Goal: Information Seeking & Learning: Learn about a topic

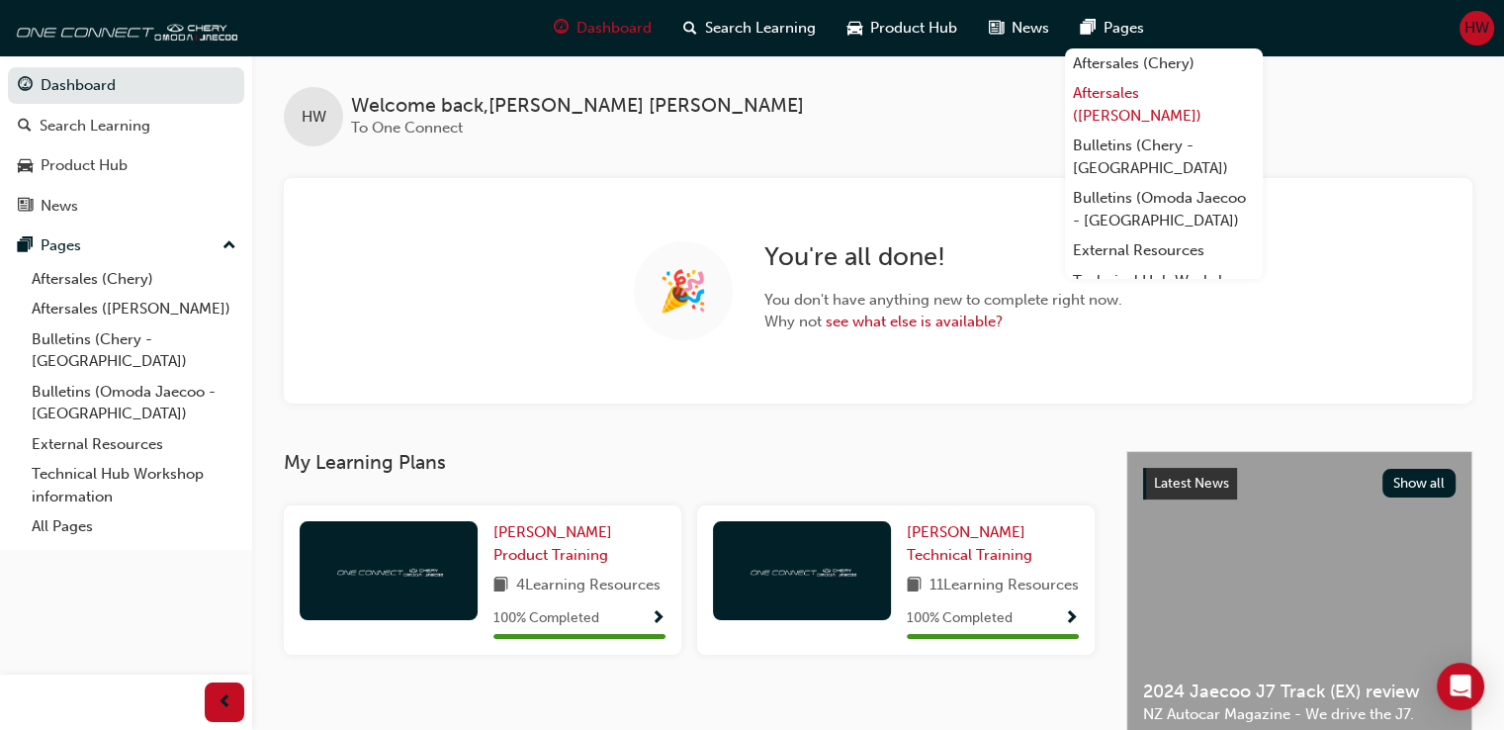
scroll to position [47, 0]
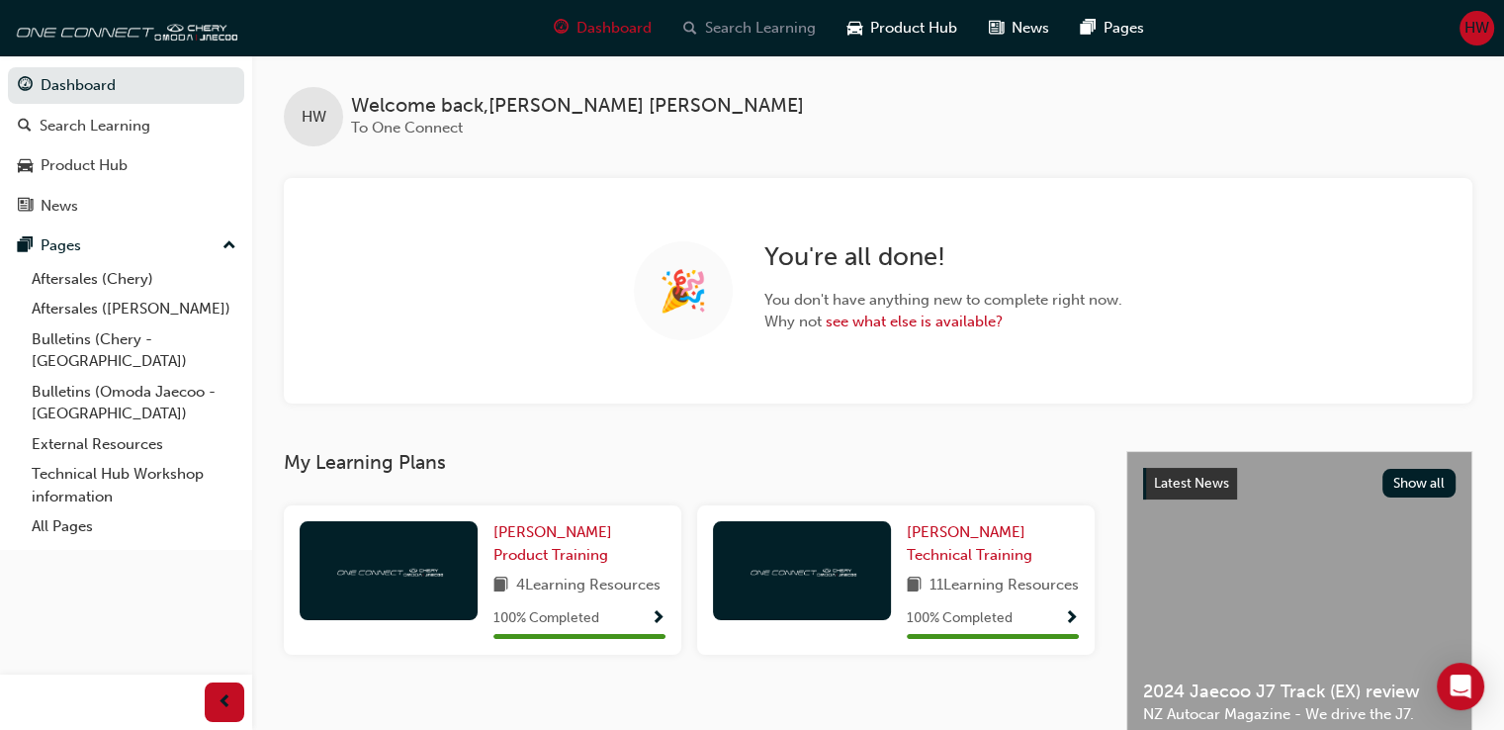
click at [777, 29] on span "Search Learning" at bounding box center [760, 28] width 111 height 23
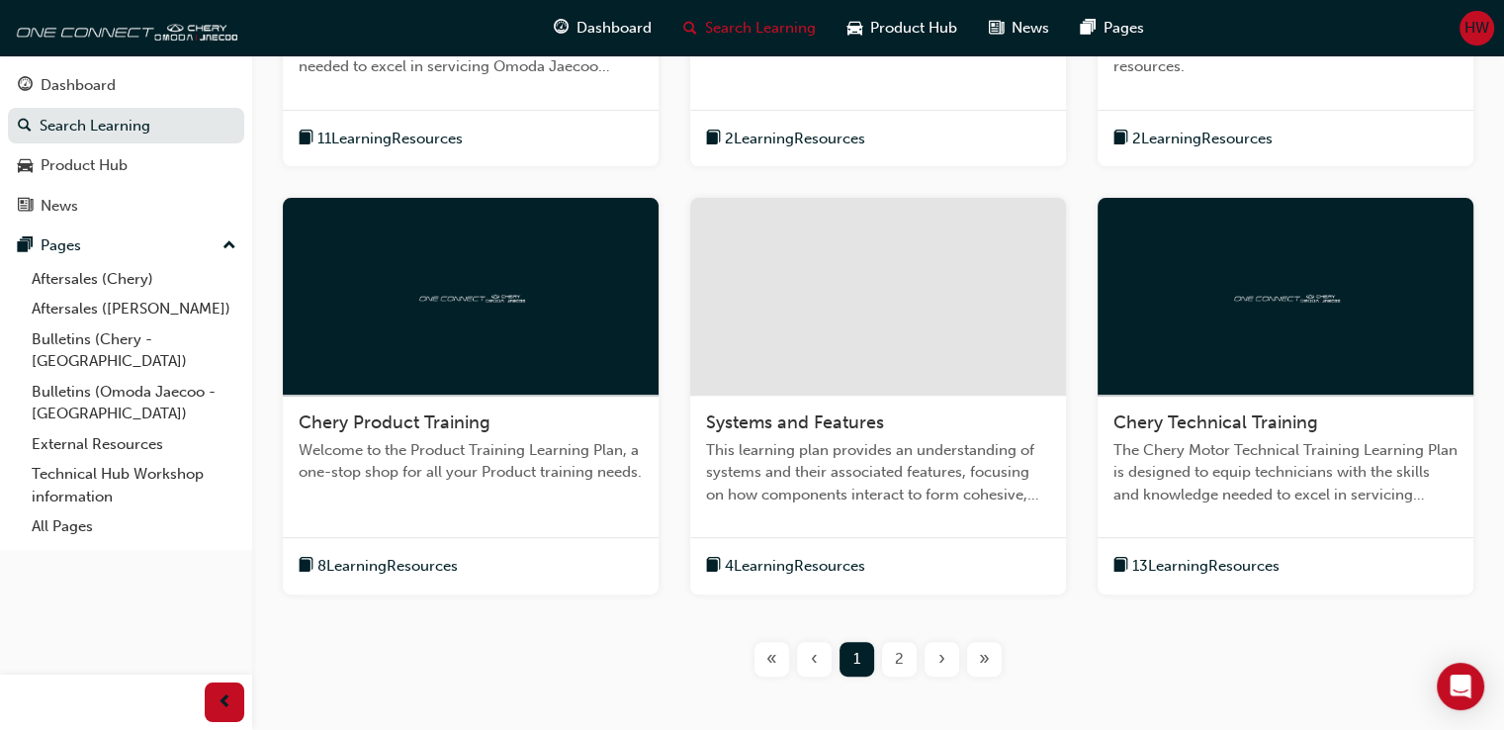
scroll to position [689, 0]
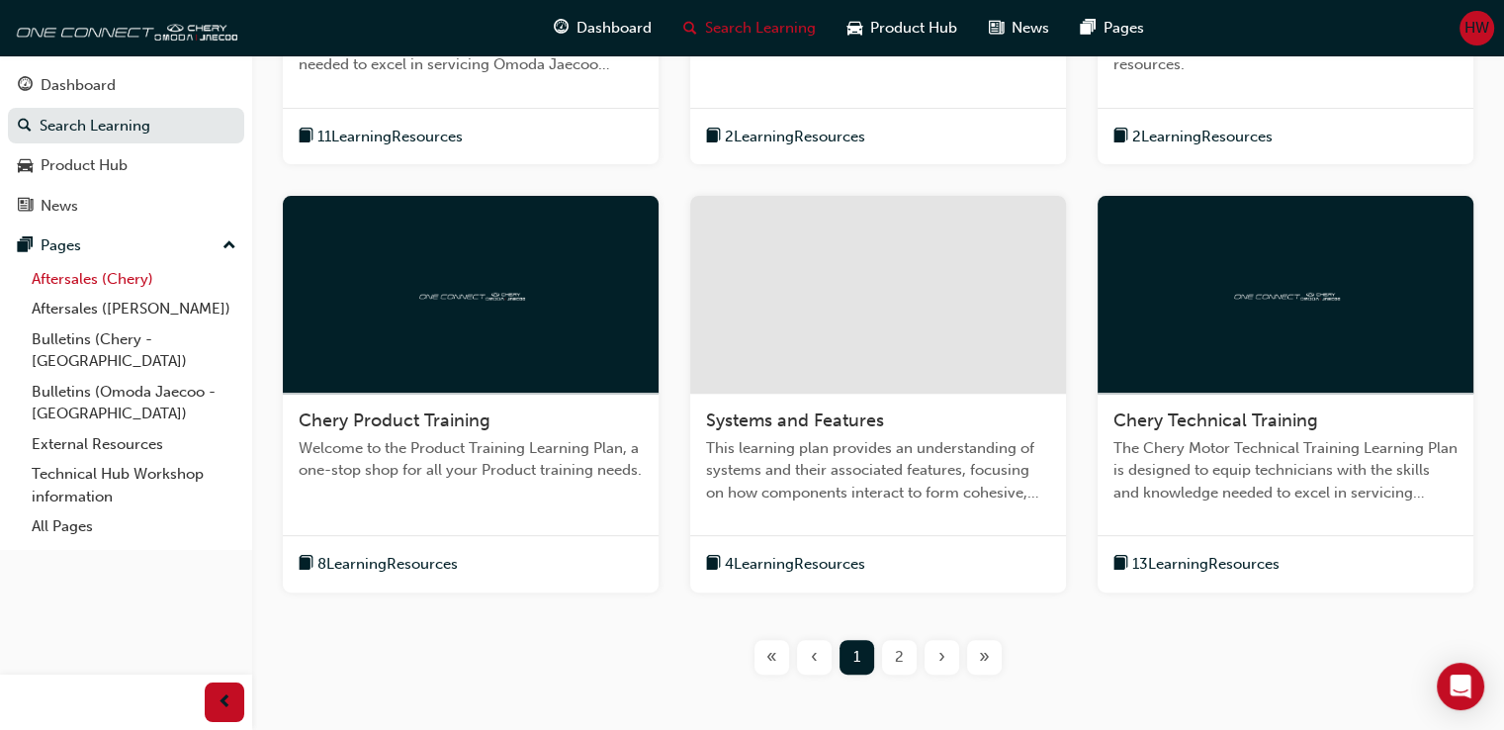
click at [99, 280] on link "Aftersales (Chery)" at bounding box center [134, 279] width 221 height 31
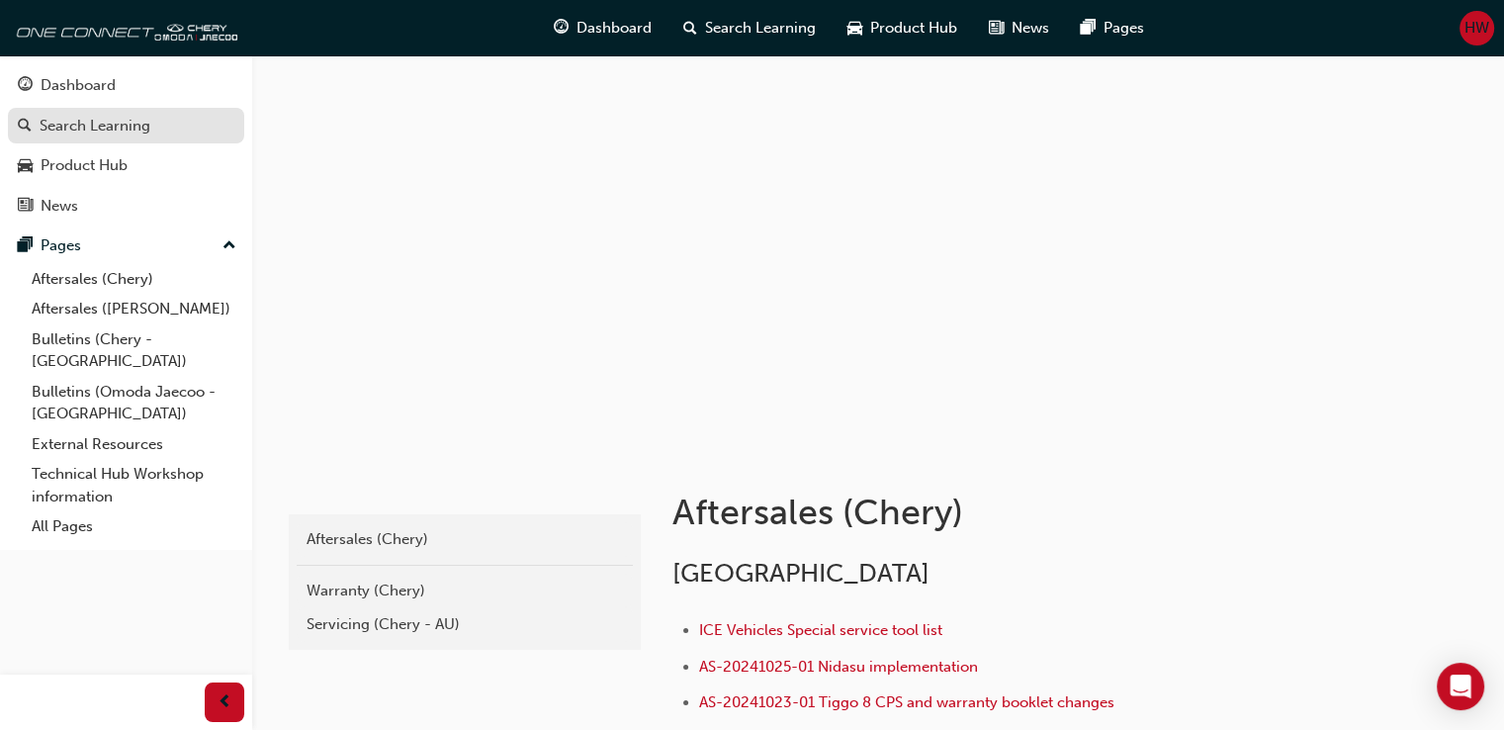
click at [156, 135] on div "Search Learning" at bounding box center [126, 126] width 217 height 25
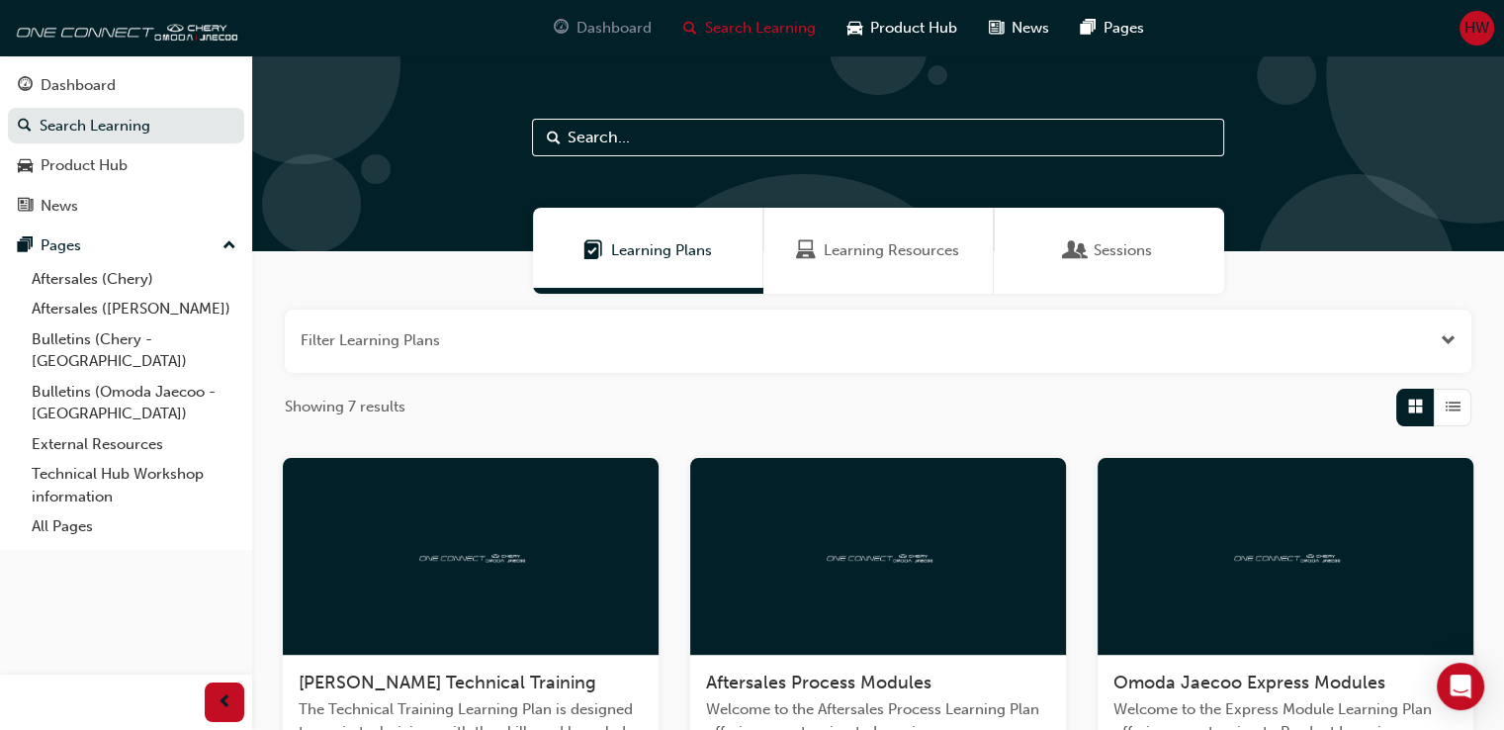
click at [615, 21] on span "Dashboard" at bounding box center [614, 28] width 75 height 23
